Goal: Information Seeking & Learning: Find specific fact

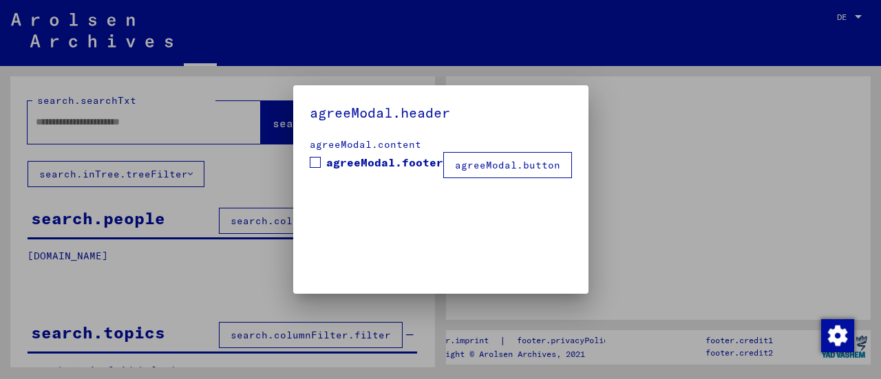
type input "**********"
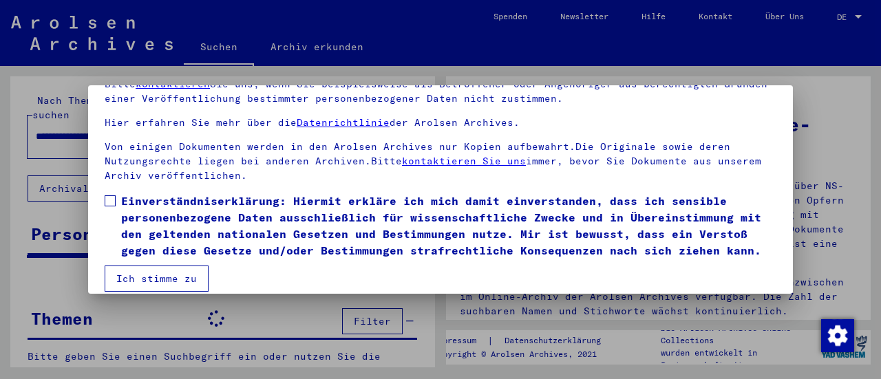
scroll to position [107, 0]
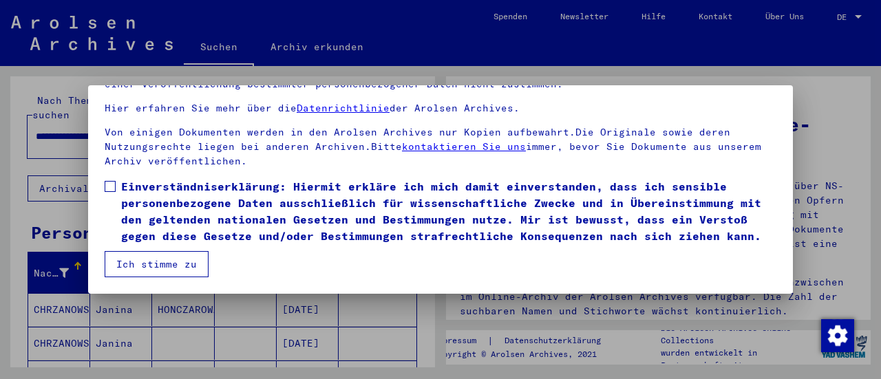
click at [109, 181] on span at bounding box center [110, 186] width 11 height 11
click at [151, 269] on button "Ich stimme zu" at bounding box center [157, 264] width 104 height 26
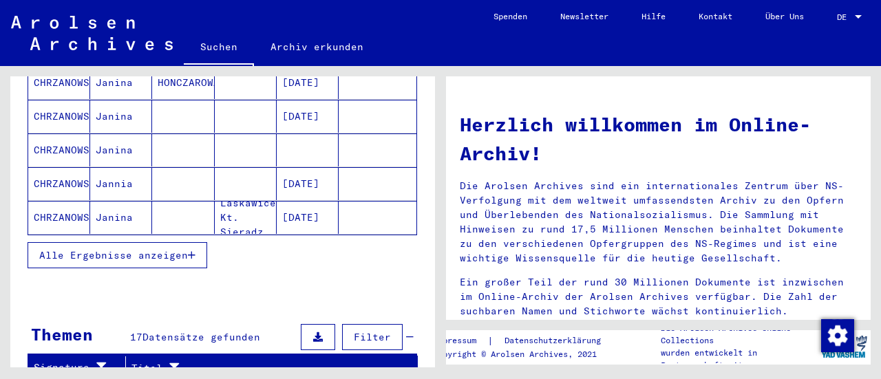
scroll to position [207, 0]
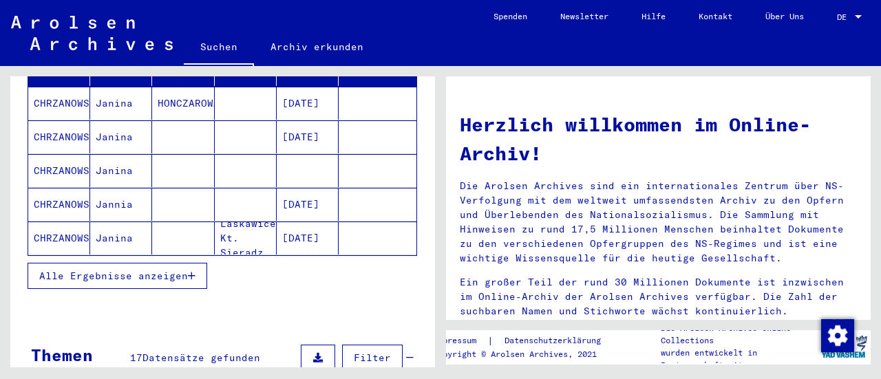
click at [158, 270] on span "Alle Ergebnisse anzeigen" at bounding box center [113, 276] width 149 height 12
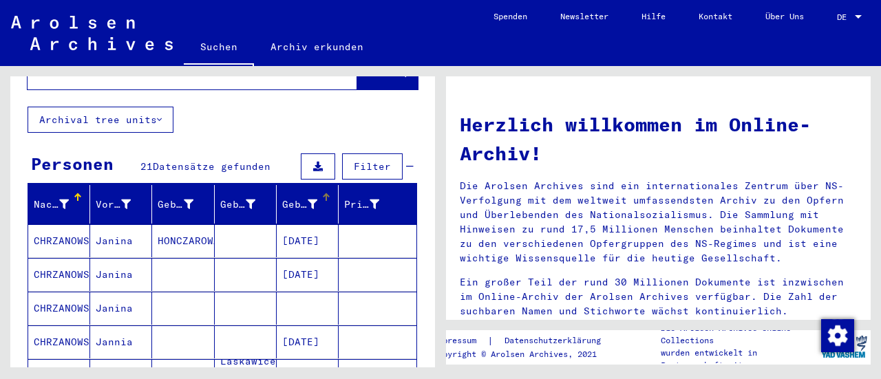
scroll to position [275, 0]
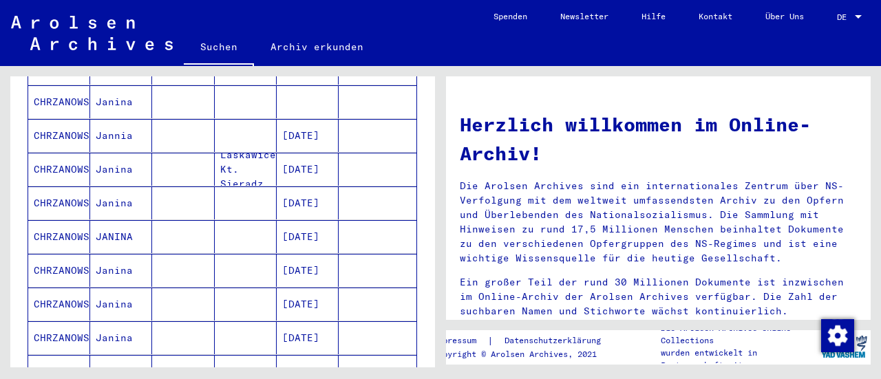
click at [67, 254] on mat-cell "CHRZANOWSKA" at bounding box center [59, 270] width 62 height 33
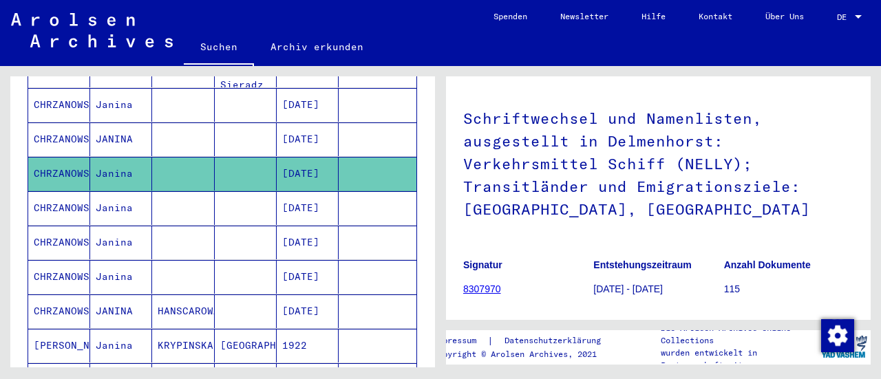
scroll to position [346, 0]
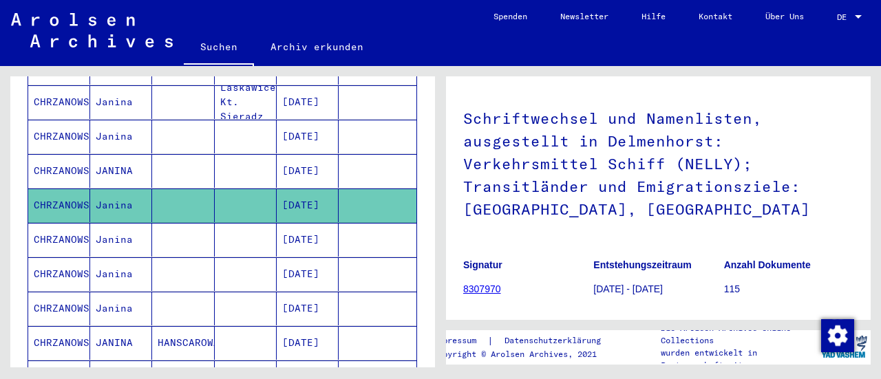
click at [72, 223] on mat-cell "CHRZANOWSKA" at bounding box center [59, 240] width 62 height 34
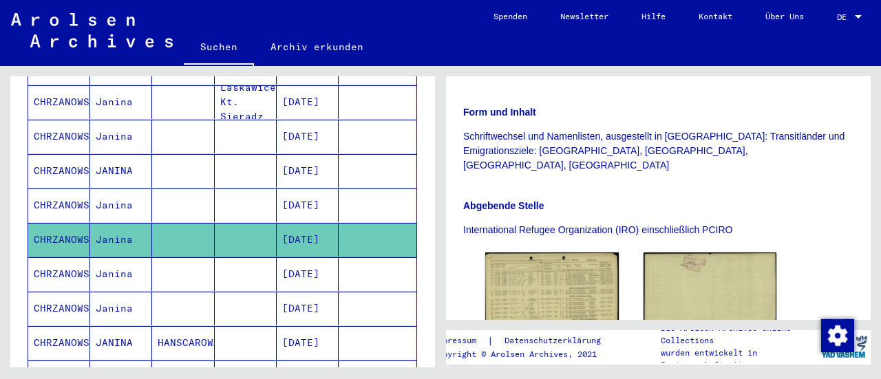
scroll to position [344, 0]
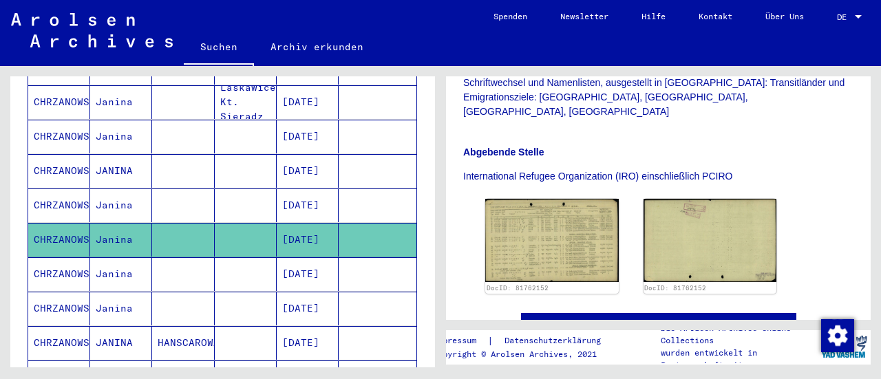
click at [53, 258] on mat-cell "CHRZANOWSKA" at bounding box center [59, 275] width 62 height 34
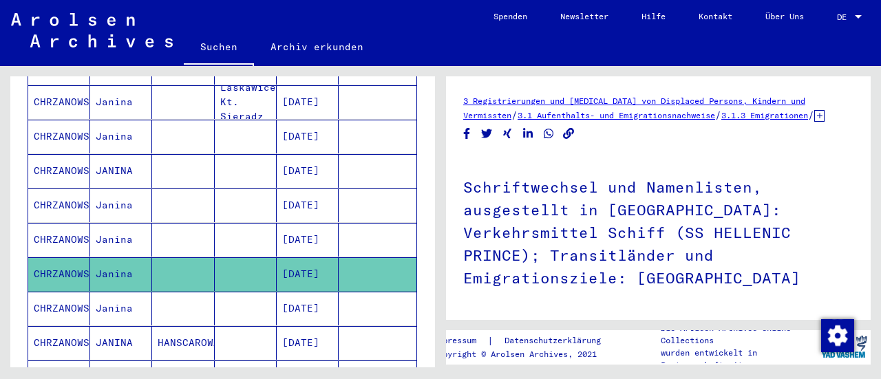
click at [49, 292] on mat-cell "CHRZANOWSKA" at bounding box center [59, 309] width 62 height 34
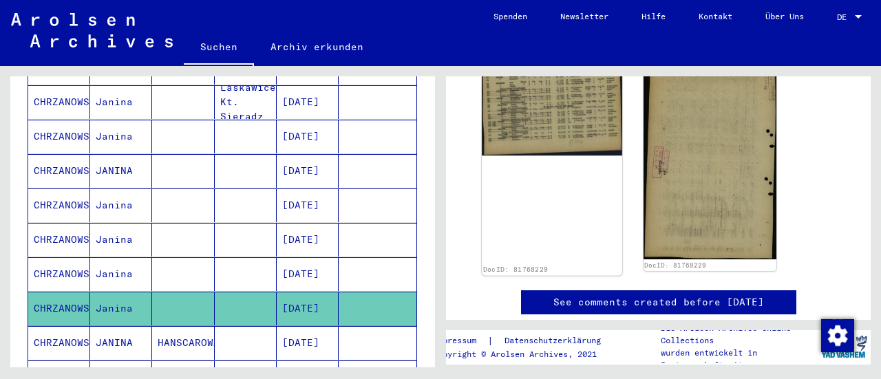
scroll to position [482, 0]
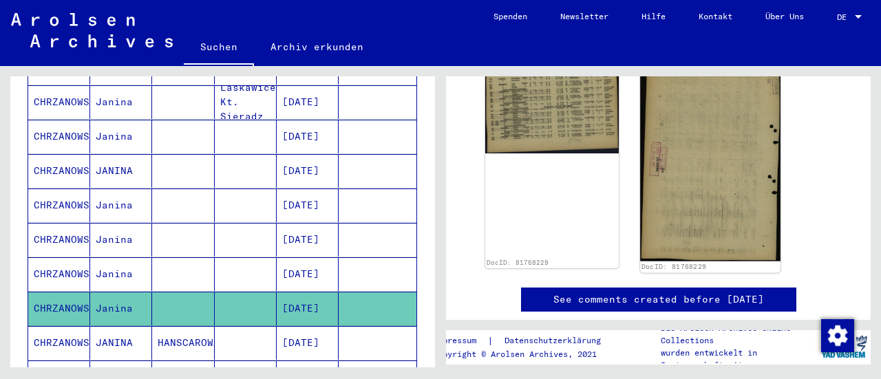
drag, startPoint x: 672, startPoint y: 169, endPoint x: 669, endPoint y: 147, distance: 22.9
click at [669, 147] on img at bounding box center [710, 158] width 140 height 205
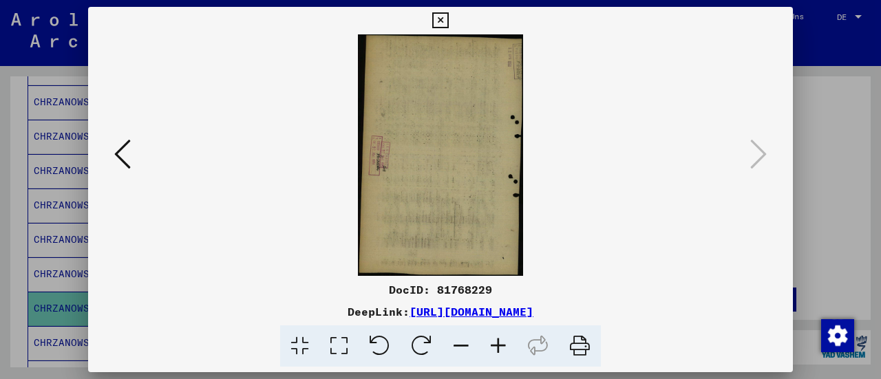
click at [121, 160] on icon at bounding box center [122, 154] width 17 height 33
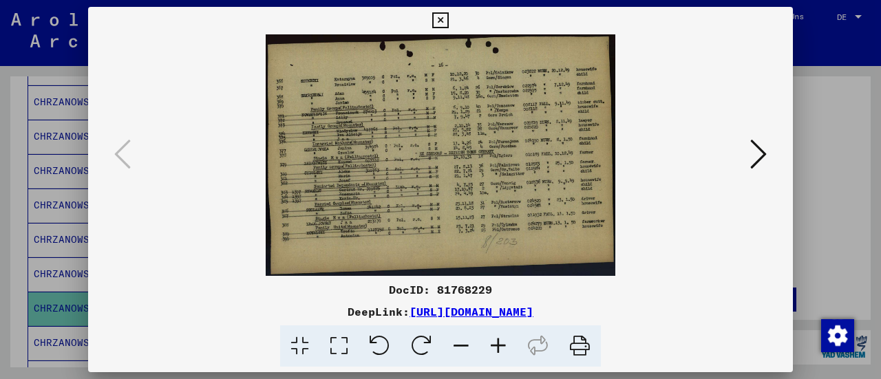
click at [492, 314] on link "[URL][DOMAIN_NAME]" at bounding box center [472, 312] width 124 height 14
click at [0, 193] on div at bounding box center [440, 189] width 881 height 379
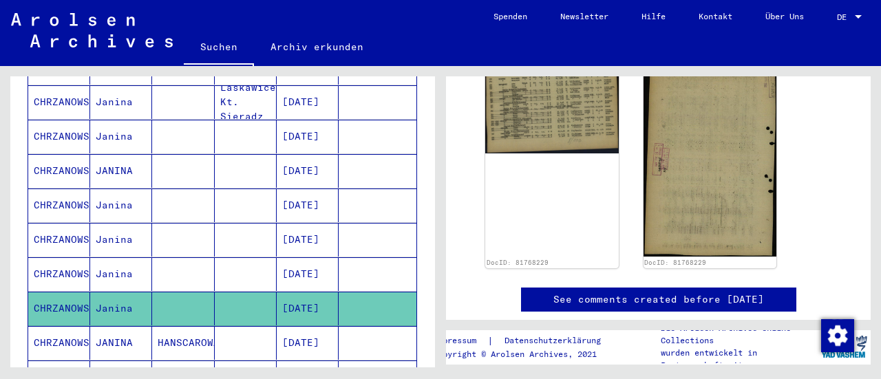
click at [59, 258] on mat-cell "CHRZANOWSKA" at bounding box center [59, 275] width 62 height 34
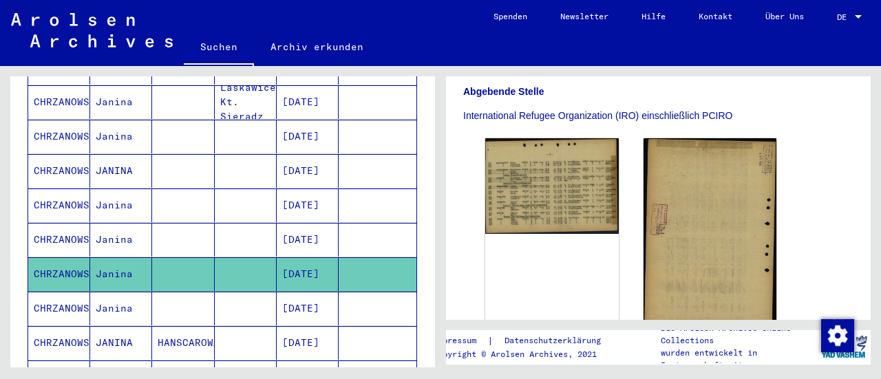
scroll to position [413, 0]
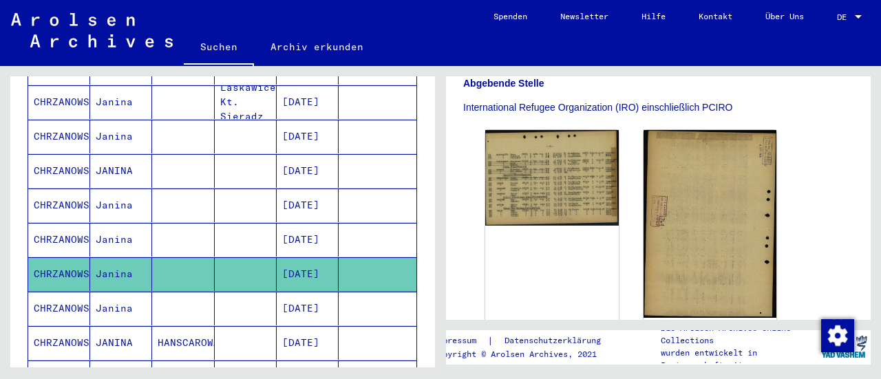
click at [53, 292] on mat-cell "CHRZANOWSKA" at bounding box center [59, 309] width 62 height 34
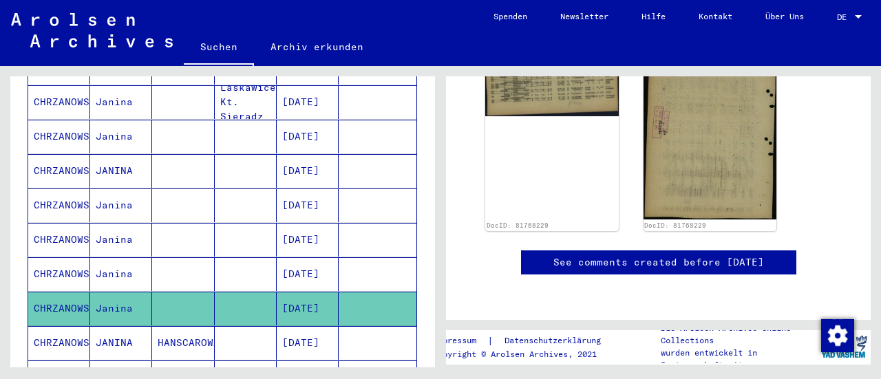
scroll to position [620, 0]
click at [67, 223] on mat-cell "CHRZANOWSKA" at bounding box center [59, 240] width 62 height 34
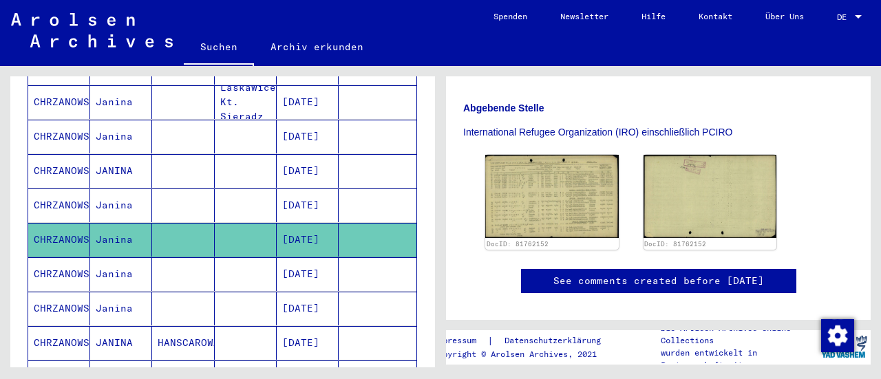
scroll to position [320, 0]
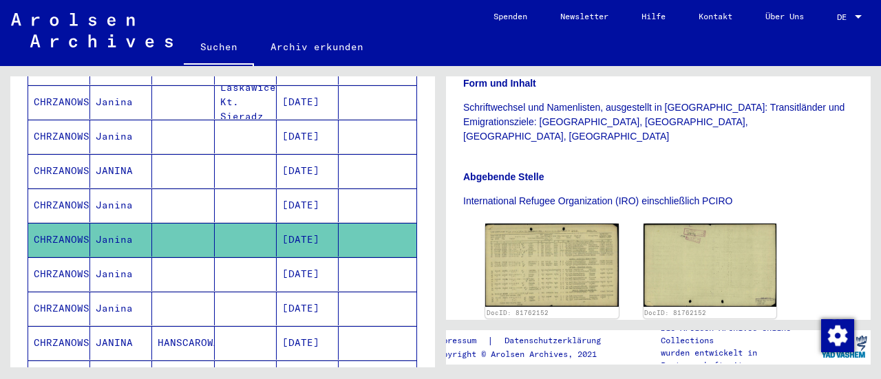
click at [51, 189] on mat-cell "CHRZANOWSKA" at bounding box center [59, 206] width 62 height 34
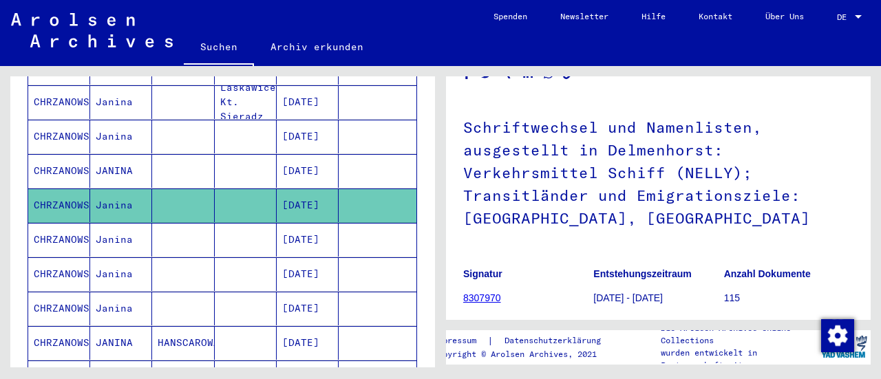
scroll to position [344, 0]
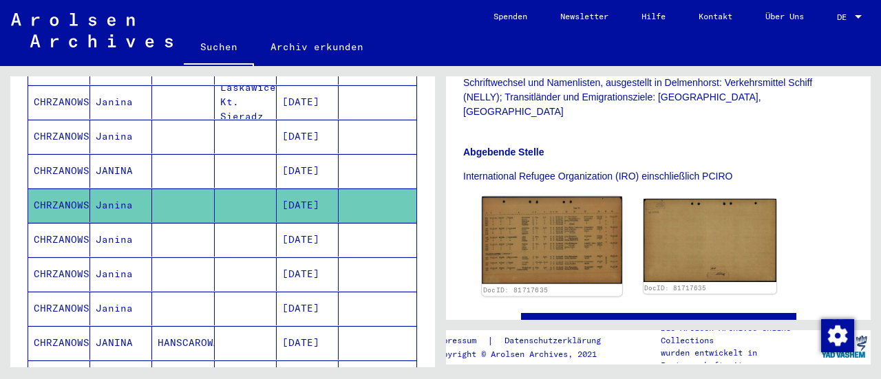
click at [565, 218] on img at bounding box center [552, 240] width 140 height 87
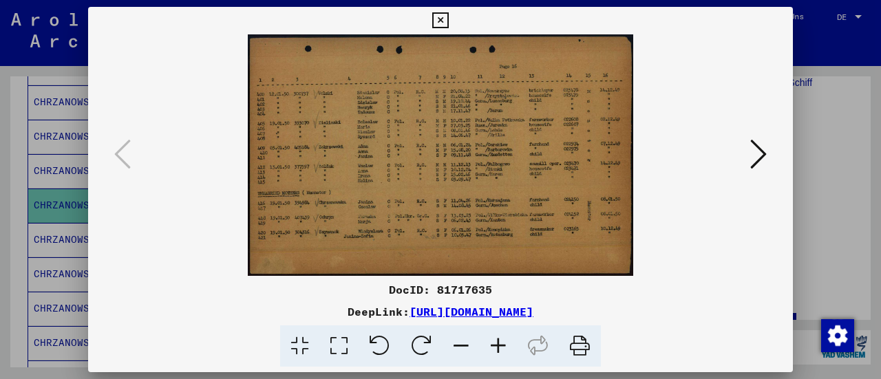
scroll to position [0, 0]
click at [490, 344] on icon at bounding box center [498, 347] width 37 height 42
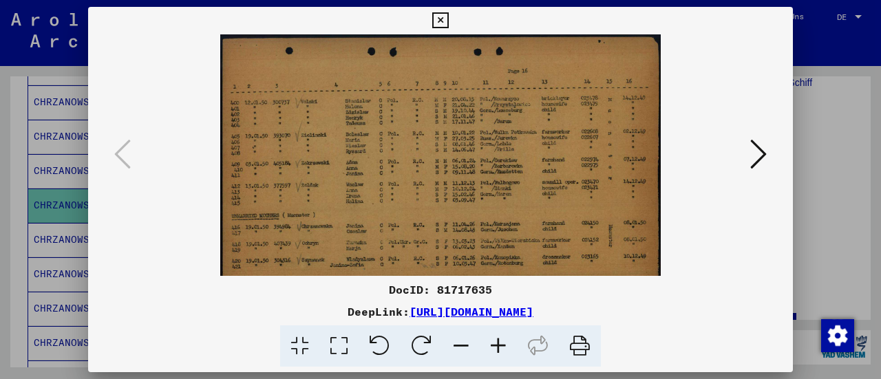
click at [490, 344] on icon at bounding box center [498, 347] width 37 height 42
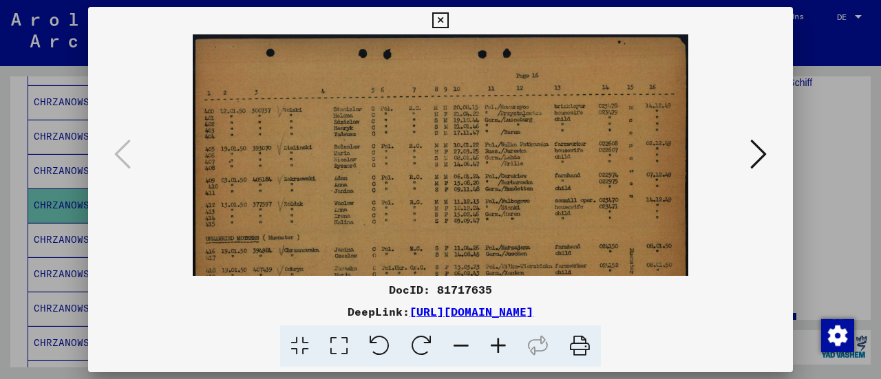
click at [490, 344] on icon at bounding box center [498, 347] width 37 height 42
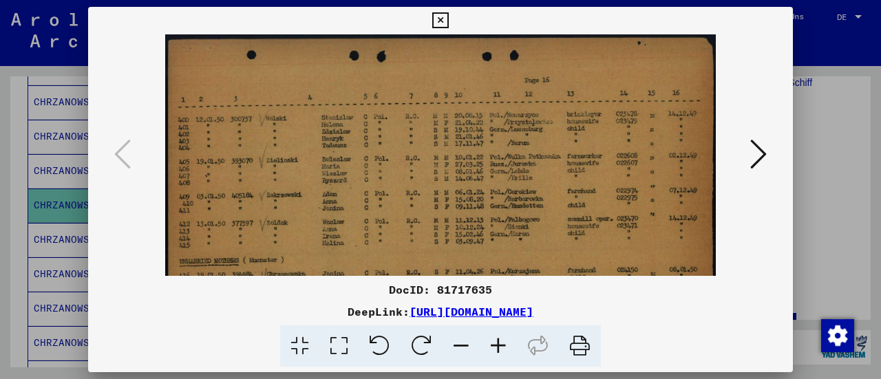
click at [490, 344] on icon at bounding box center [498, 347] width 37 height 42
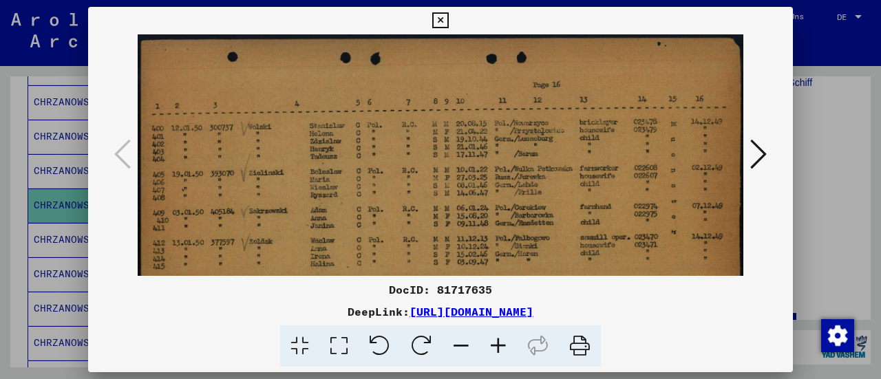
click at [490, 344] on icon at bounding box center [498, 347] width 37 height 42
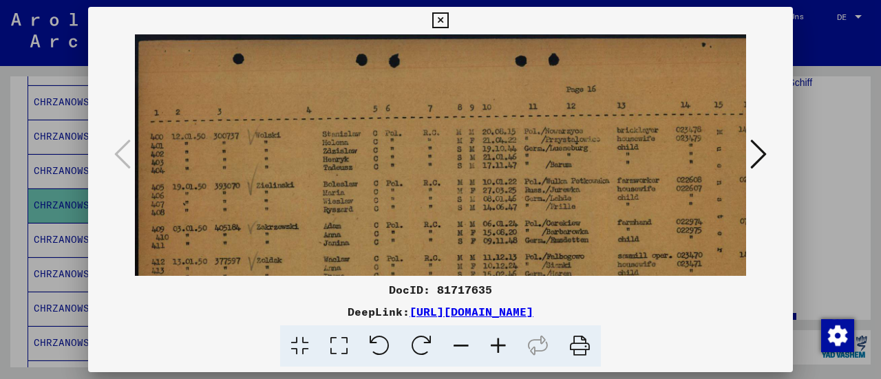
click at [490, 344] on icon at bounding box center [498, 347] width 37 height 42
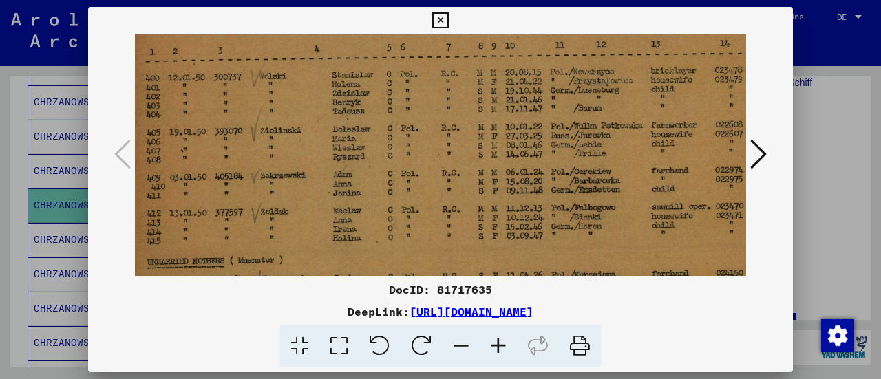
drag, startPoint x: 408, startPoint y: 185, endPoint x: 402, endPoint y: 120, distance: 65.0
click at [402, 120] on img at bounding box center [487, 191] width 716 height 448
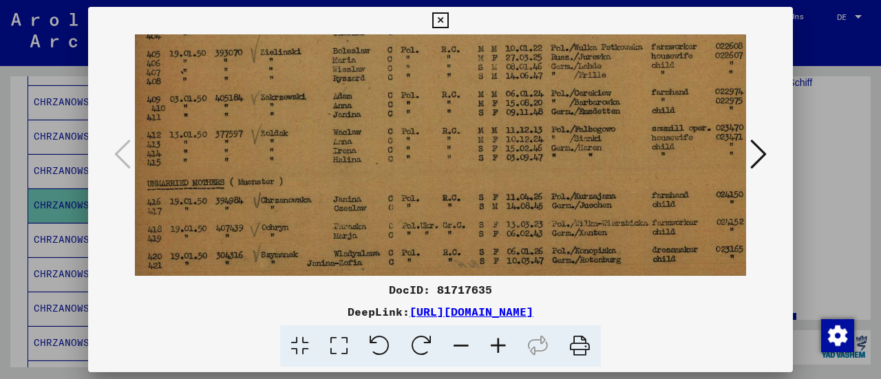
drag, startPoint x: 390, startPoint y: 200, endPoint x: 390, endPoint y: 125, distance: 75.1
click at [390, 125] on img at bounding box center [487, 112] width 716 height 448
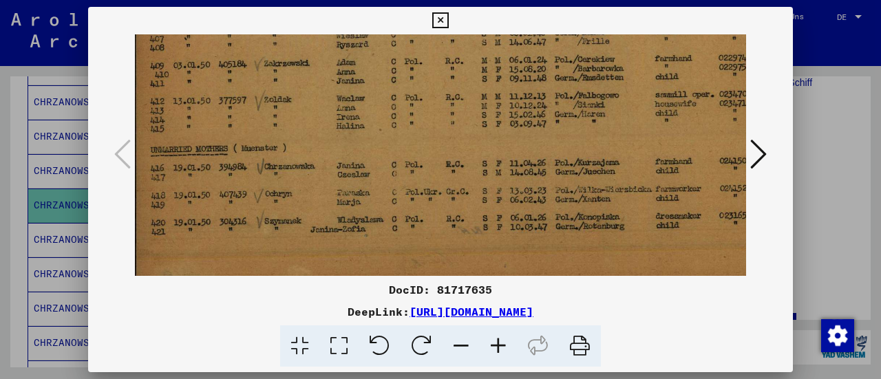
drag, startPoint x: 379, startPoint y: 213, endPoint x: 385, endPoint y: 185, distance: 28.8
click at [385, 185] on img at bounding box center [490, 79] width 716 height 448
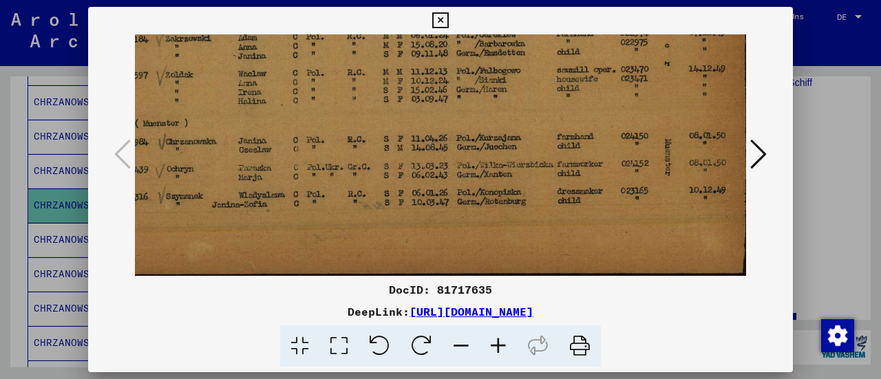
scroll to position [205, 105]
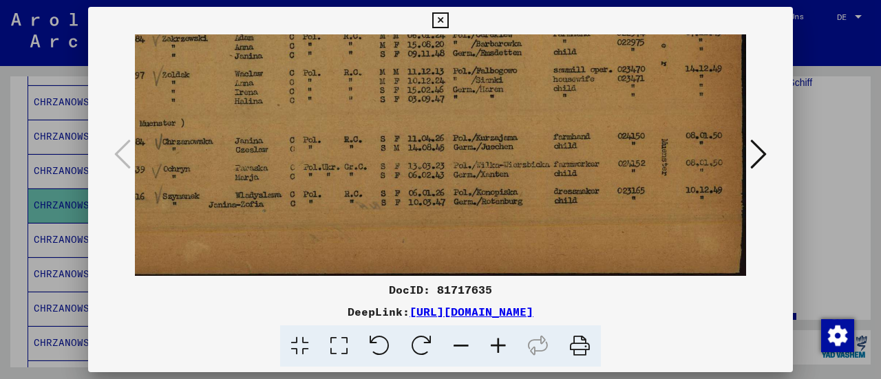
drag, startPoint x: 474, startPoint y: 222, endPoint x: 333, endPoint y: 137, distance: 165.0
click at [333, 137] on img at bounding box center [388, 54] width 716 height 448
